Goal: Obtain resource: Download file/media

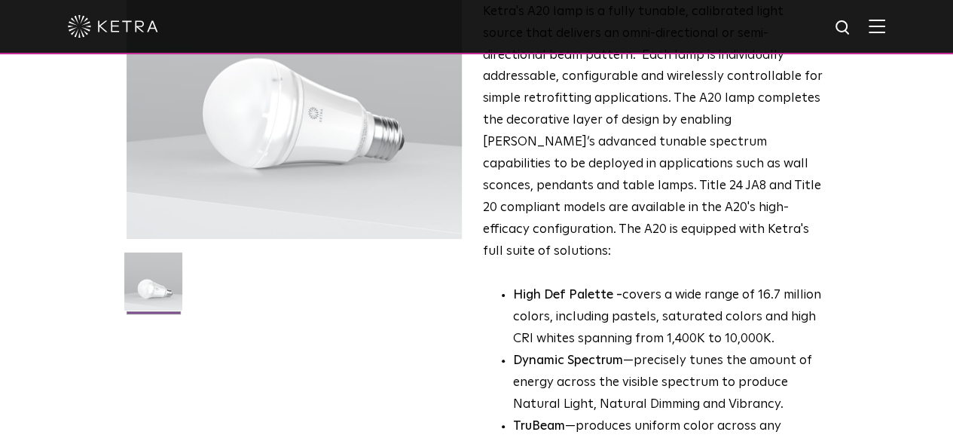
scroll to position [226, 0]
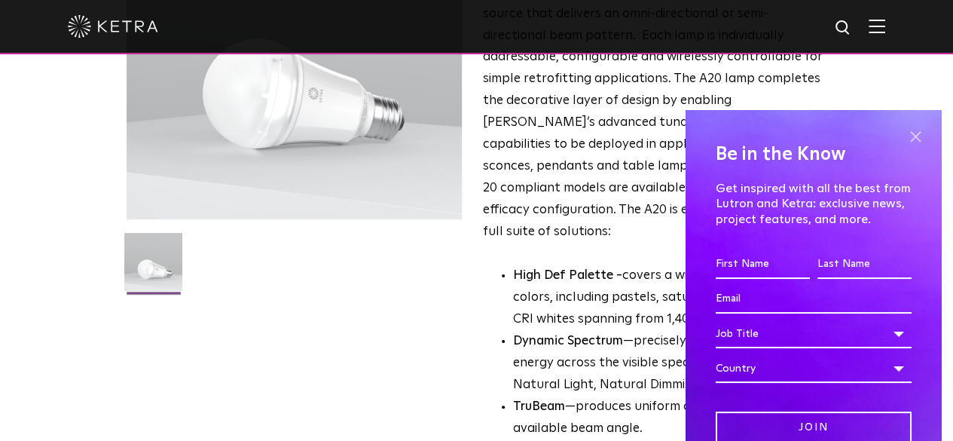
click at [904, 136] on span at bounding box center [915, 136] width 23 height 23
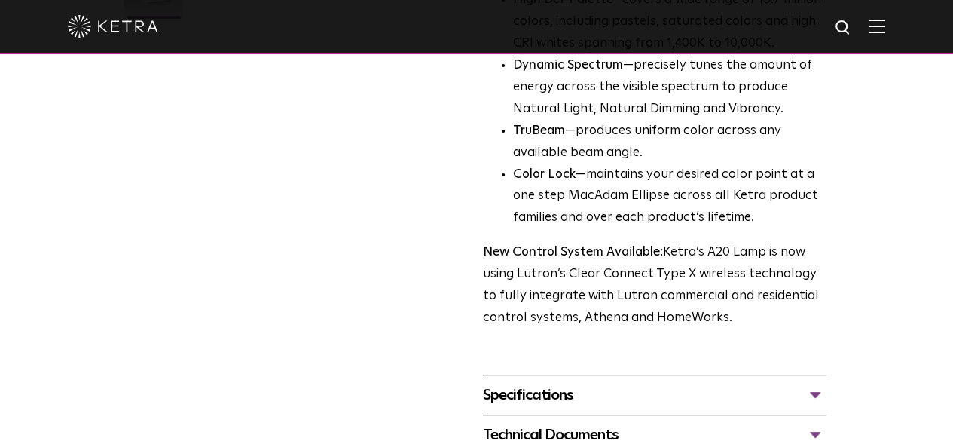
scroll to position [528, 0]
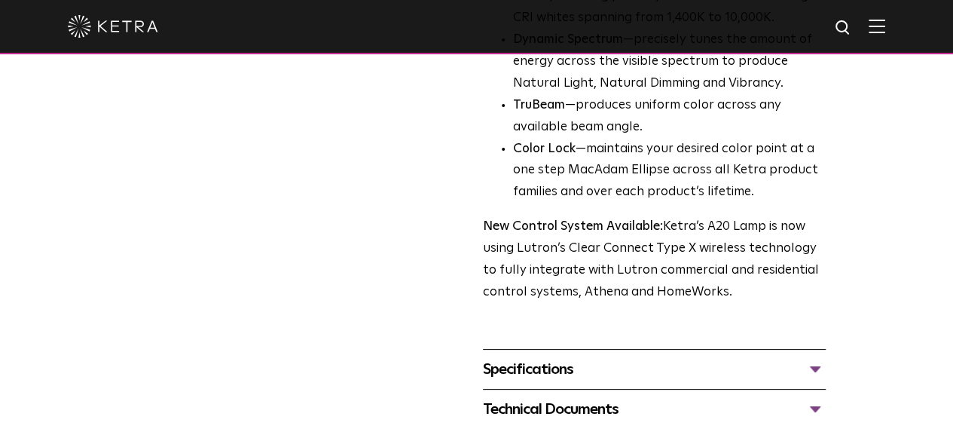
click at [546, 389] on div "Technical Documents A20 Specification Sheet A20 Installation Guide A20 CAD Draw…" at bounding box center [654, 409] width 343 height 40
click at [548, 397] on div "Technical Documents" at bounding box center [654, 409] width 343 height 24
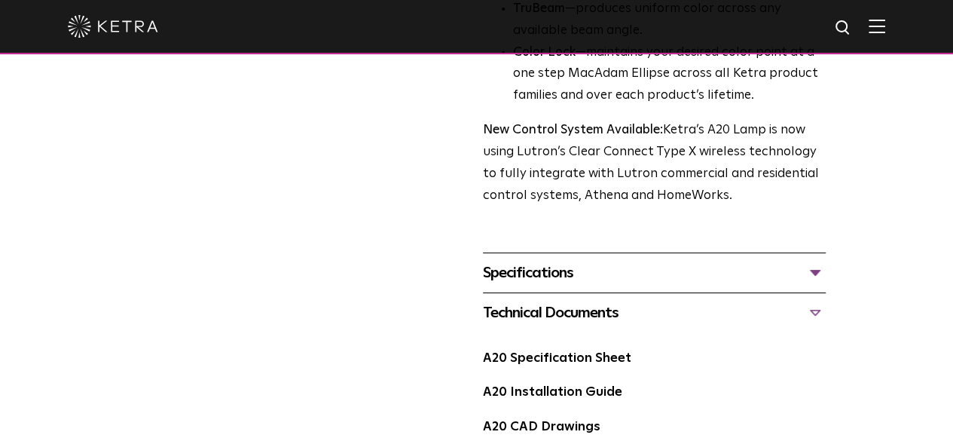
scroll to position [678, 0]
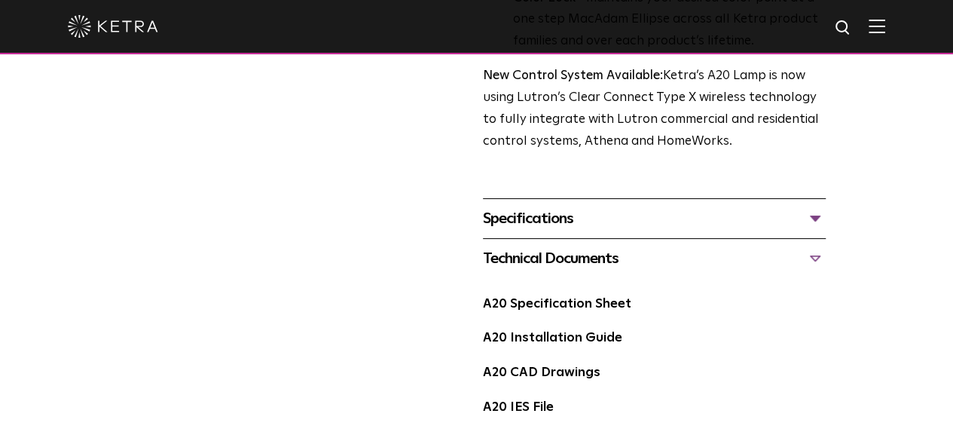
click at [556, 293] on div "A20 Specification Sheet" at bounding box center [654, 310] width 343 height 35
click at [557, 298] on link "A20 Specification Sheet" at bounding box center [557, 304] width 148 height 13
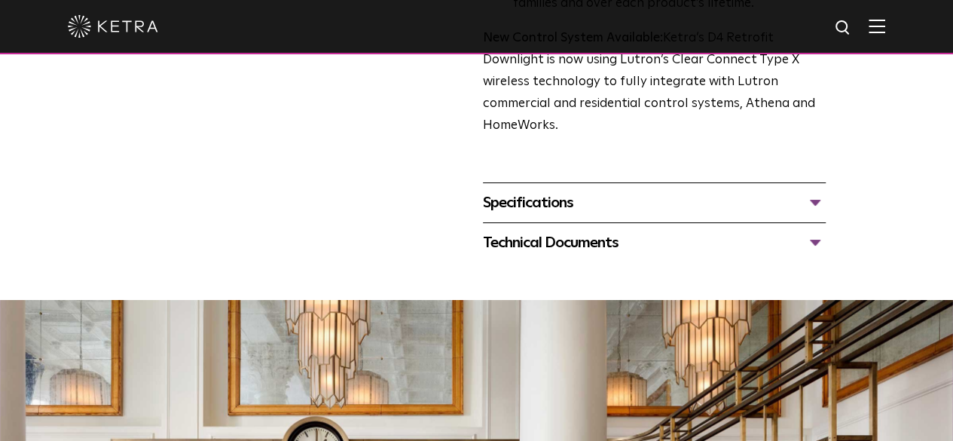
scroll to position [678, 0]
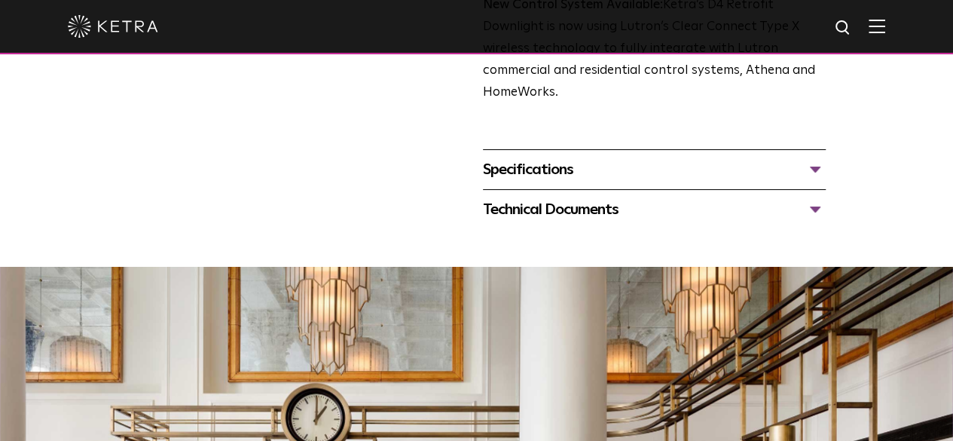
click at [528, 197] on div "Technical Documents" at bounding box center [654, 209] width 343 height 24
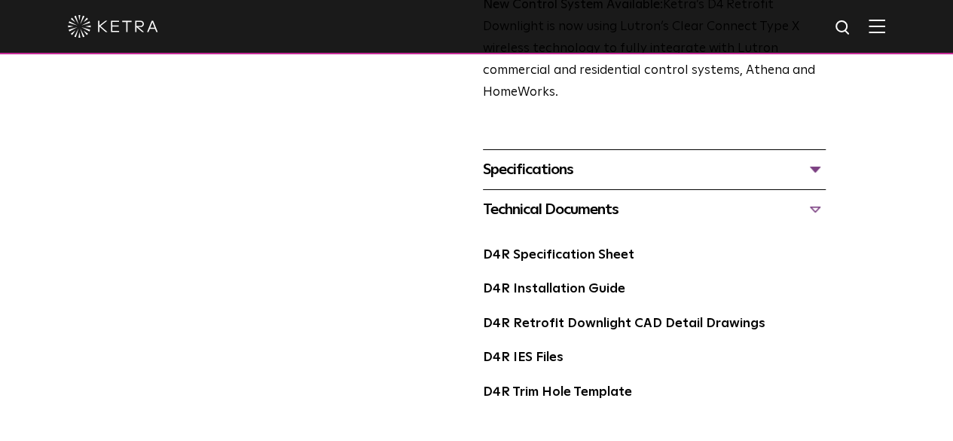
click at [533, 158] on div "Specifications" at bounding box center [654, 170] width 343 height 24
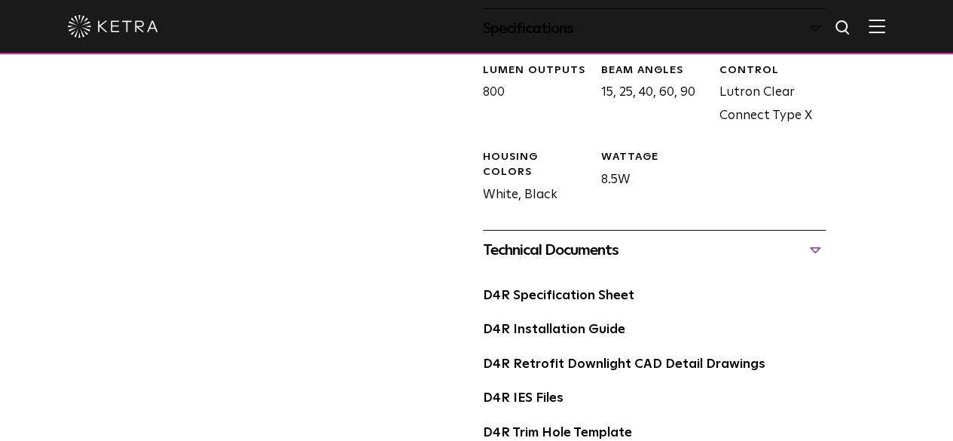
scroll to position [829, 0]
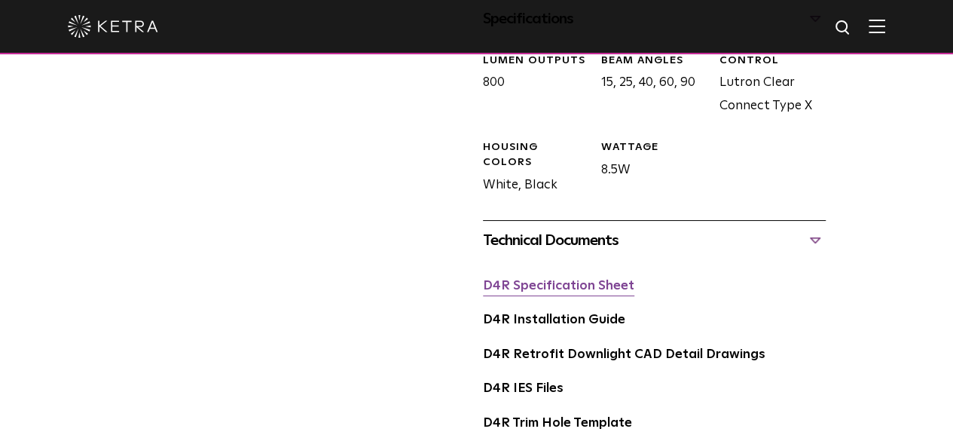
click at [538, 280] on link "D4R Specification Sheet" at bounding box center [558, 286] width 151 height 13
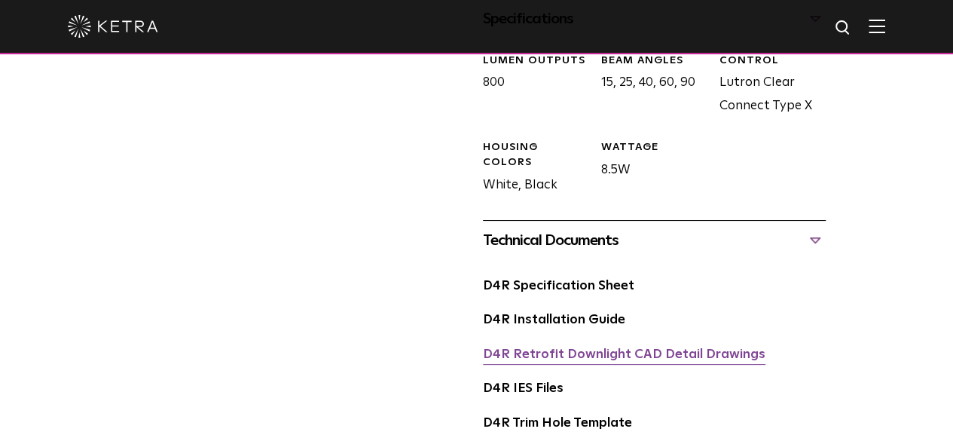
click at [595, 348] on link "D4R Retrofit Downlight CAD Detail Drawings" at bounding box center [624, 354] width 283 height 13
